Goal: Task Accomplishment & Management: Use online tool/utility

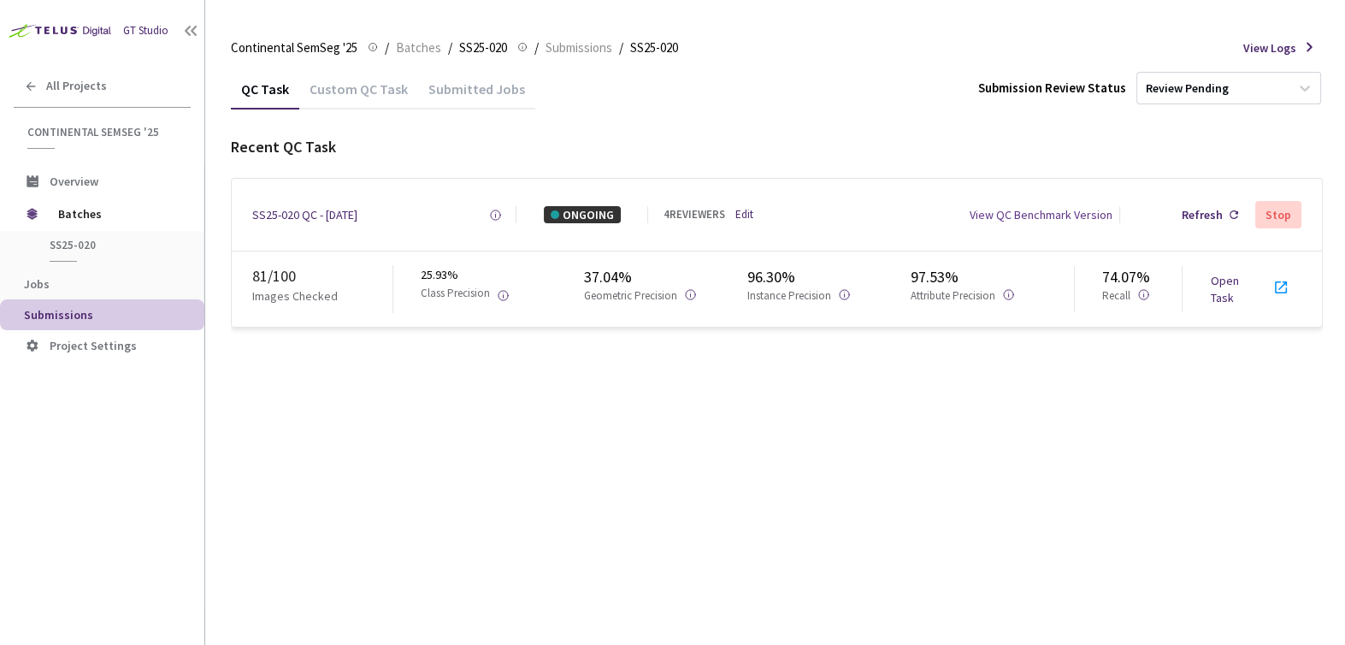
click at [1223, 277] on link "Open Task" at bounding box center [1224, 289] width 28 height 32
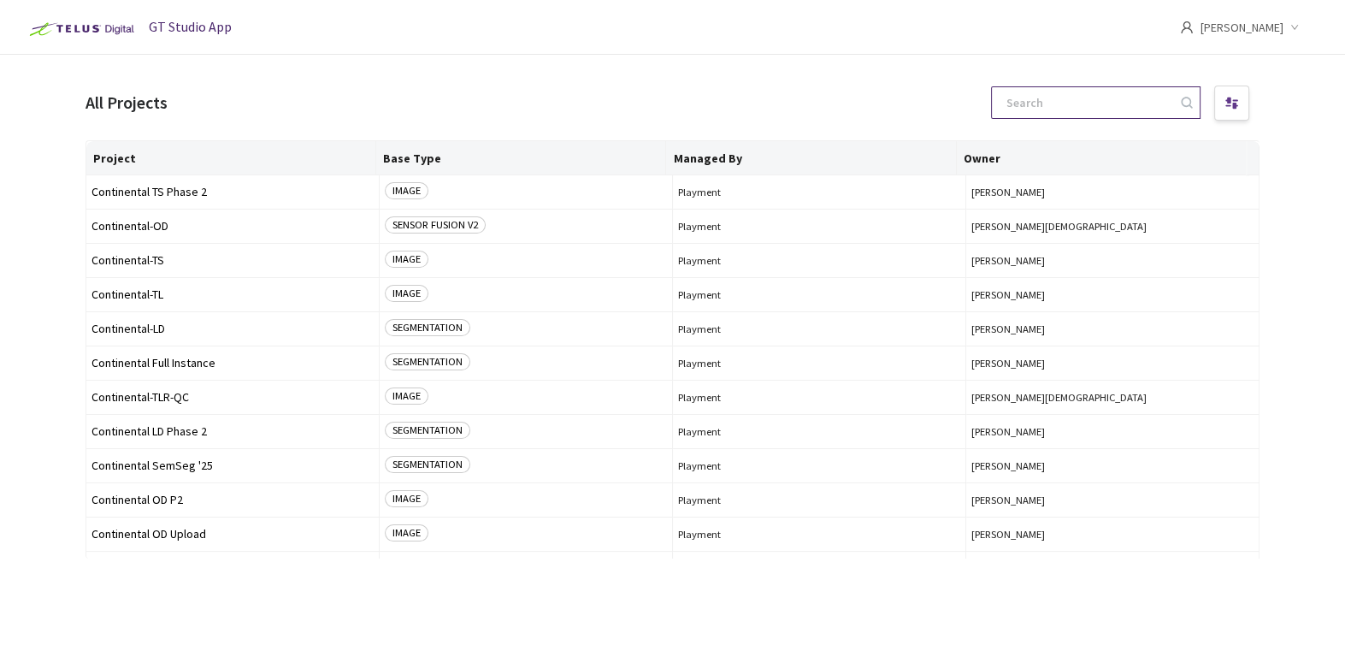
click at [1064, 95] on input at bounding box center [1087, 102] width 182 height 31
click at [179, 462] on span "Continental SemSeg '25" at bounding box center [232, 465] width 282 height 13
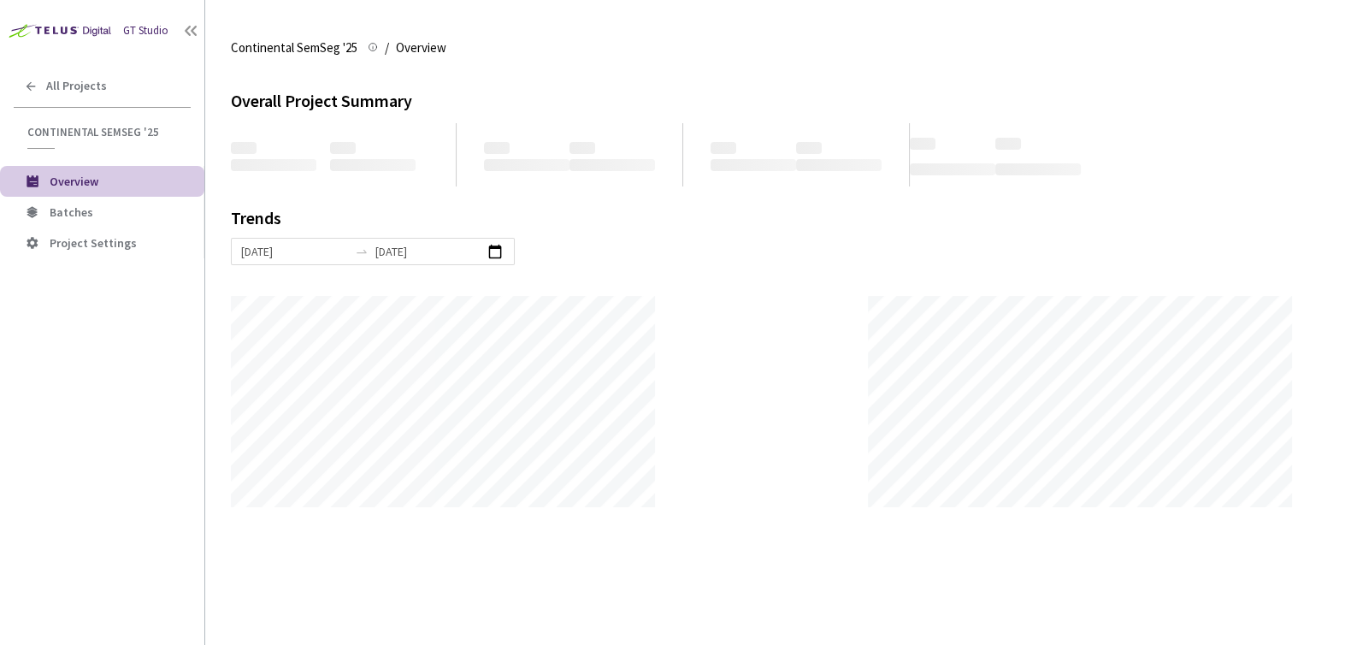
scroll to position [644, 1344]
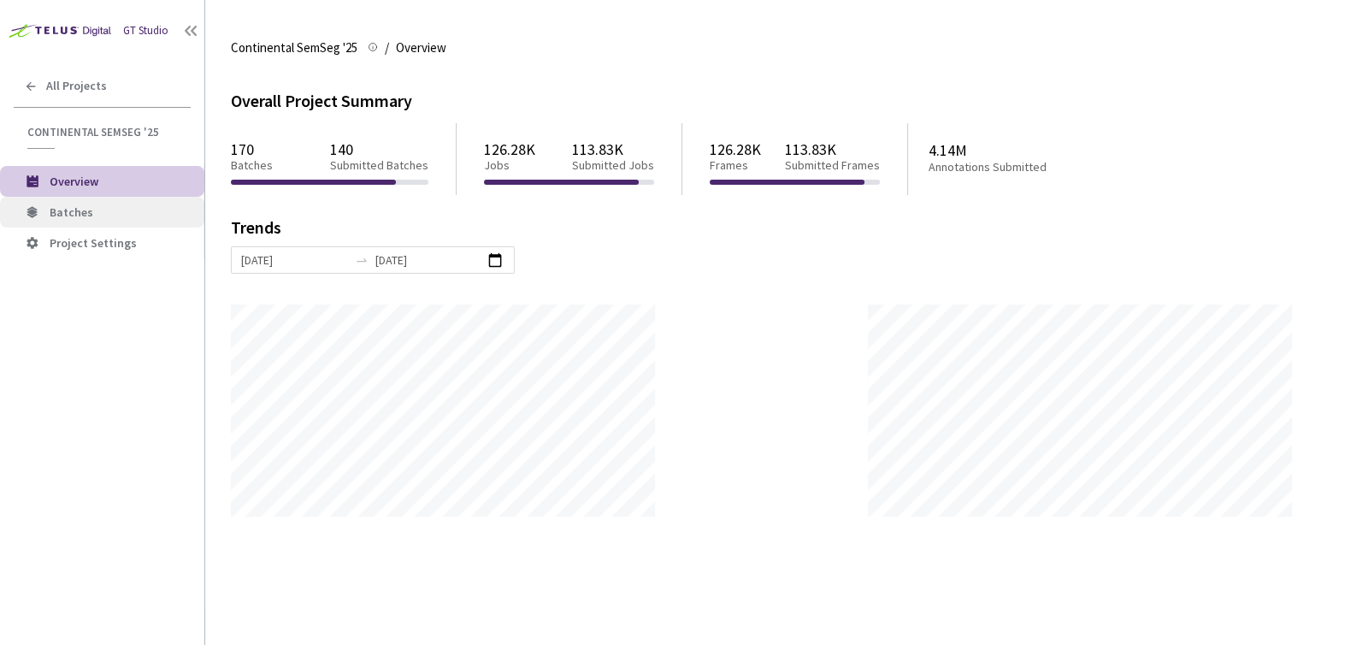
click at [58, 219] on li "Batches" at bounding box center [102, 212] width 204 height 31
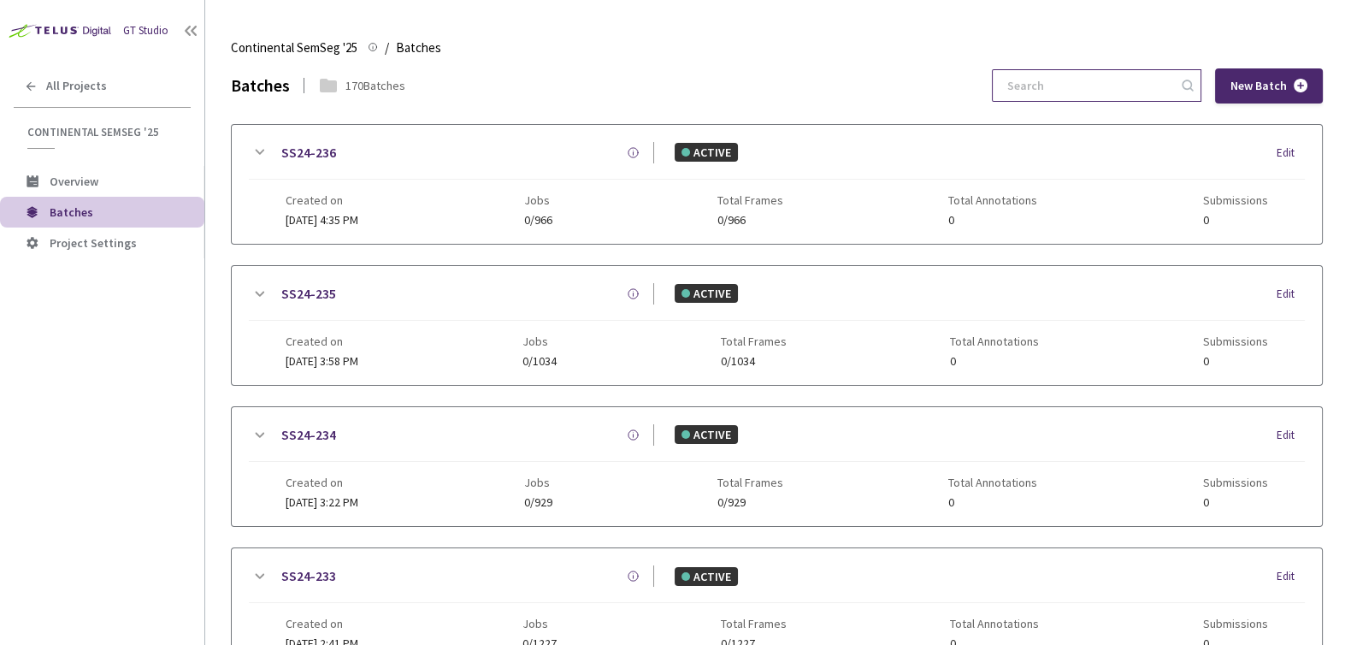
click at [1071, 90] on input at bounding box center [1088, 85] width 182 height 31
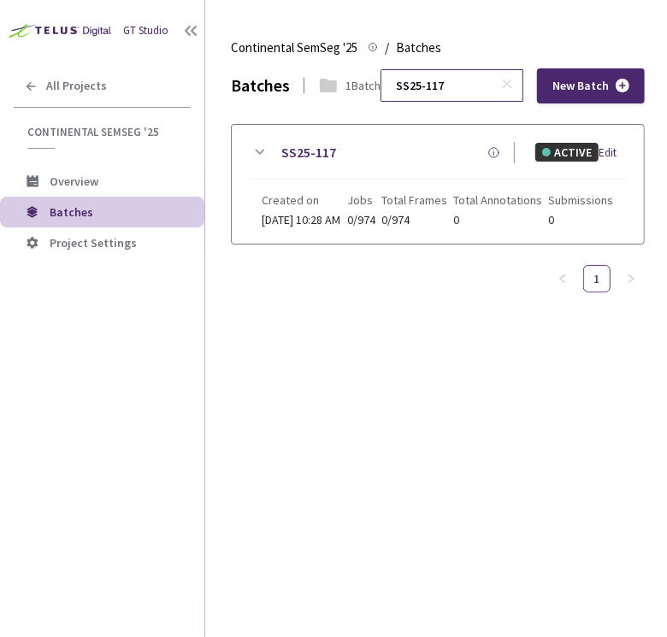
click at [436, 78] on input "SS25-117" at bounding box center [443, 85] width 115 height 31
click at [451, 88] on input "SS25-120" at bounding box center [443, 85] width 115 height 31
click at [462, 75] on input "SS25-120" at bounding box center [443, 85] width 115 height 31
click at [410, 80] on input "SS25-124" at bounding box center [443, 85] width 115 height 31
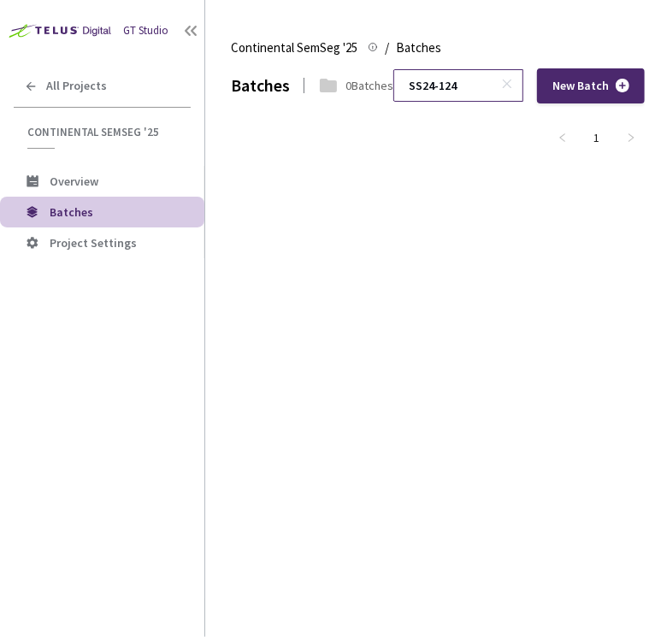
click at [464, 85] on input "SS24-124" at bounding box center [449, 85] width 103 height 31
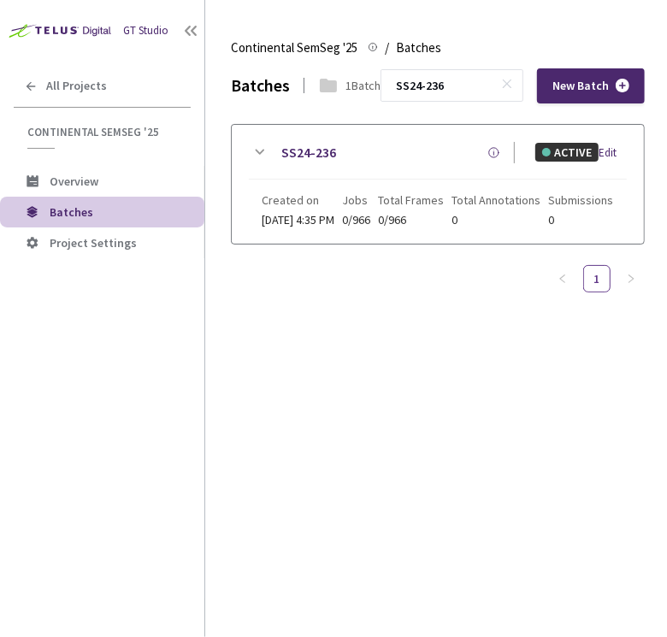
type input "SS24-236"
